Goal: Task Accomplishment & Management: Manage account settings

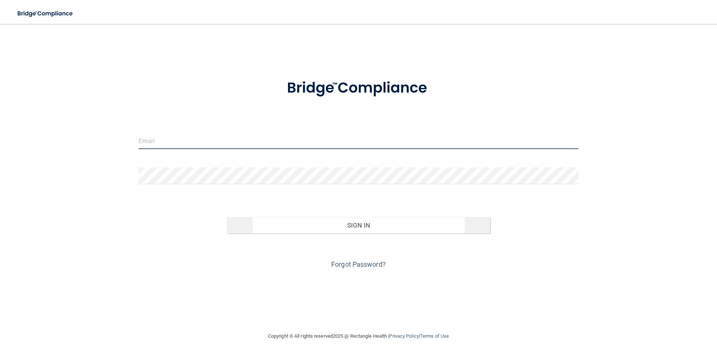
type input "[PERSON_NAME][EMAIL_ADDRESS][PERSON_NAME][DOMAIN_NAME]"
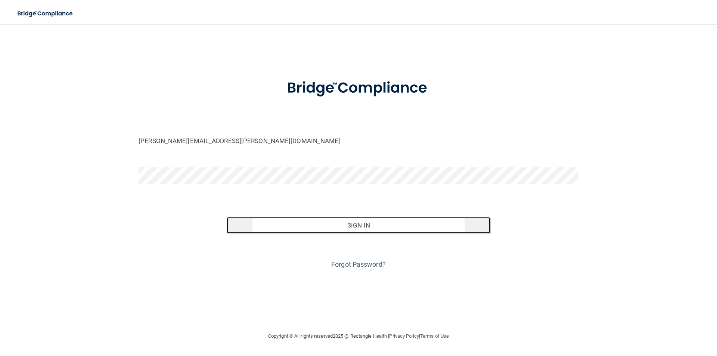
click at [357, 225] on button "Sign In" at bounding box center [359, 225] width 264 height 16
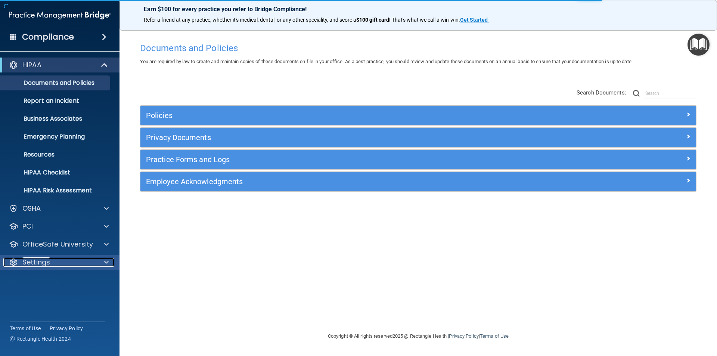
click at [78, 260] on div "Settings" at bounding box center [49, 262] width 93 height 9
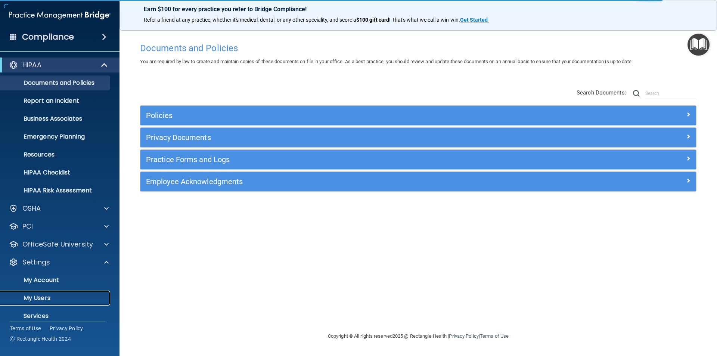
click at [43, 296] on p "My Users" at bounding box center [56, 297] width 102 height 7
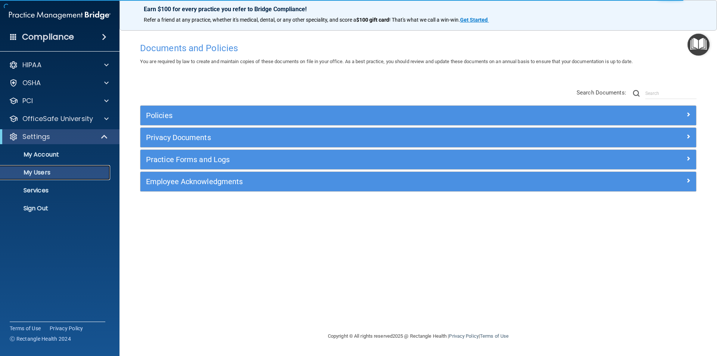
select select "20"
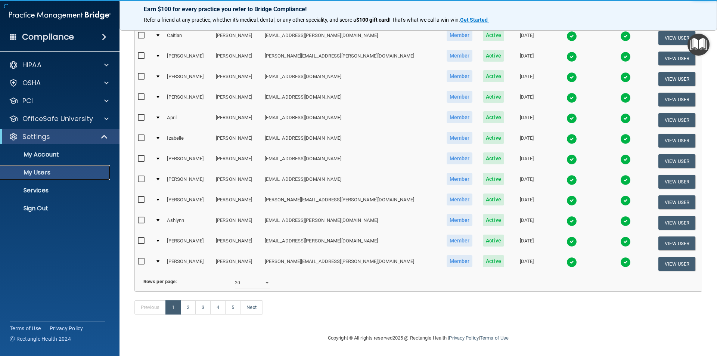
scroll to position [262, 0]
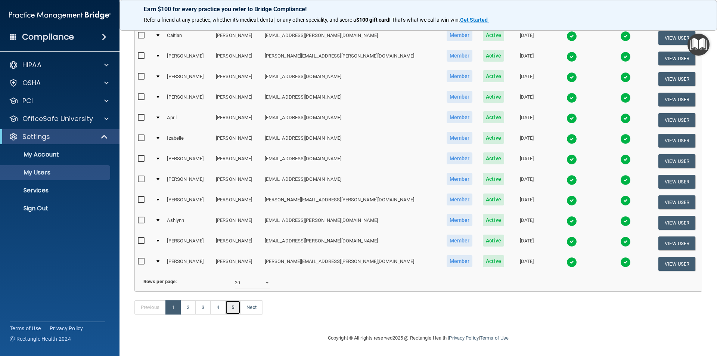
click at [237, 307] on link "5" at bounding box center [232, 307] width 15 height 14
select select "20"
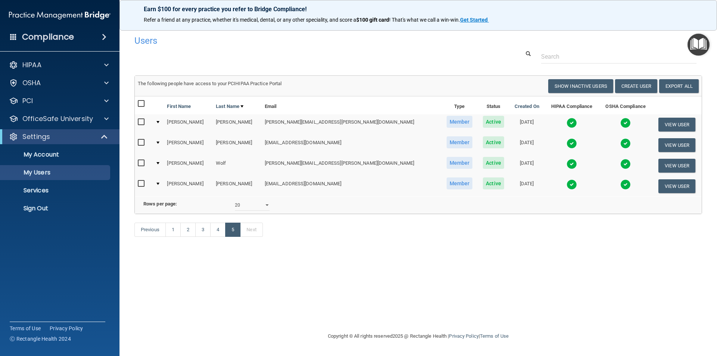
click at [143, 183] on input "checkbox" at bounding box center [142, 184] width 9 height 6
checkbox input "true"
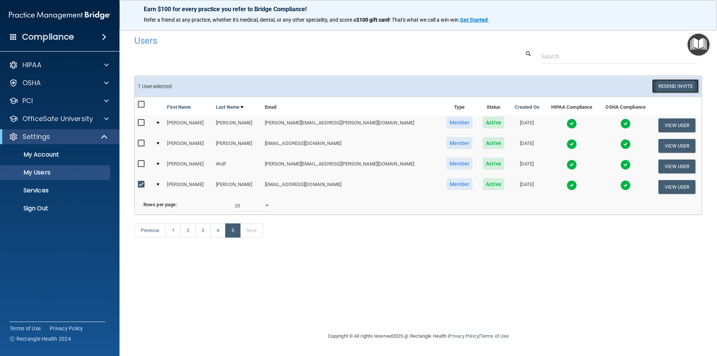
click at [672, 85] on button "Resend Invite" at bounding box center [675, 86] width 47 height 14
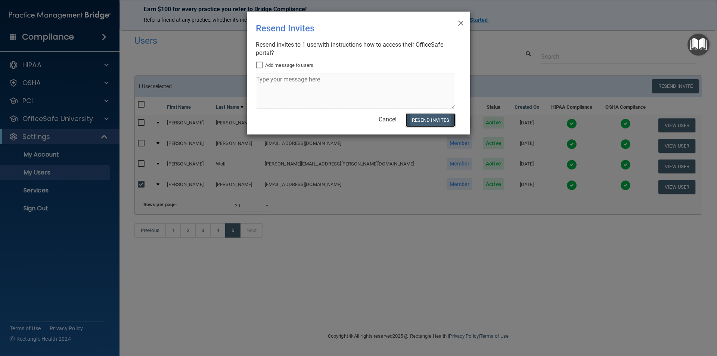
click at [431, 123] on button "Resend Invites" at bounding box center [430, 120] width 50 height 14
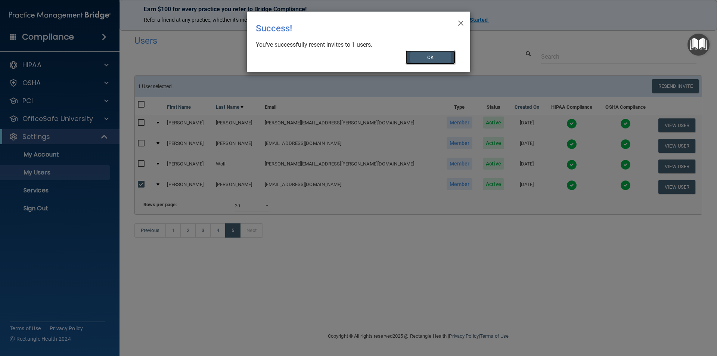
click at [427, 61] on button "OK" at bounding box center [430, 57] width 50 height 14
